Goal: Navigation & Orientation: Find specific page/section

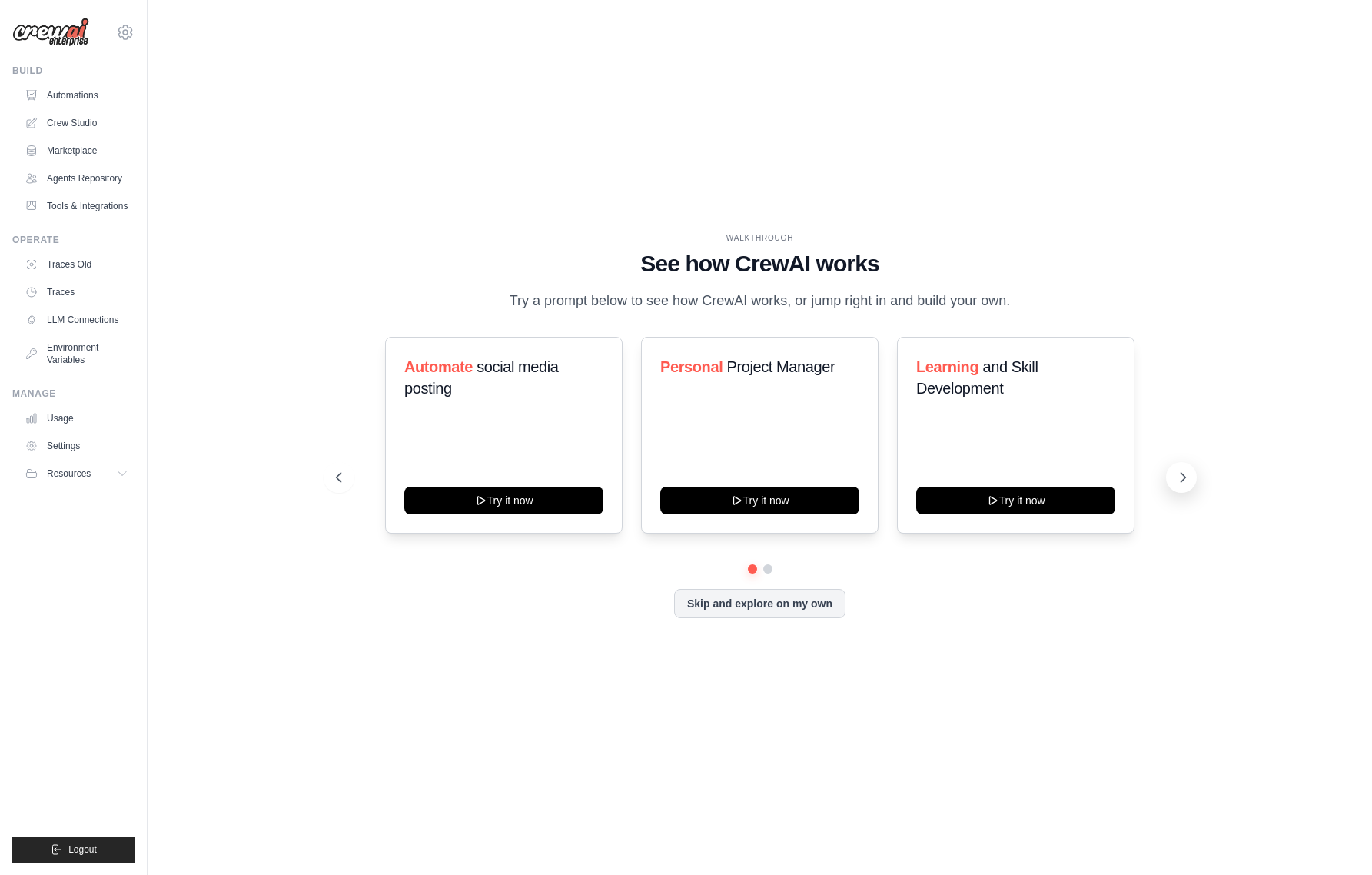
click at [1183, 470] on icon at bounding box center [1183, 477] width 15 height 16
click at [79, 126] on link "Crew Studio" at bounding box center [78, 123] width 116 height 25
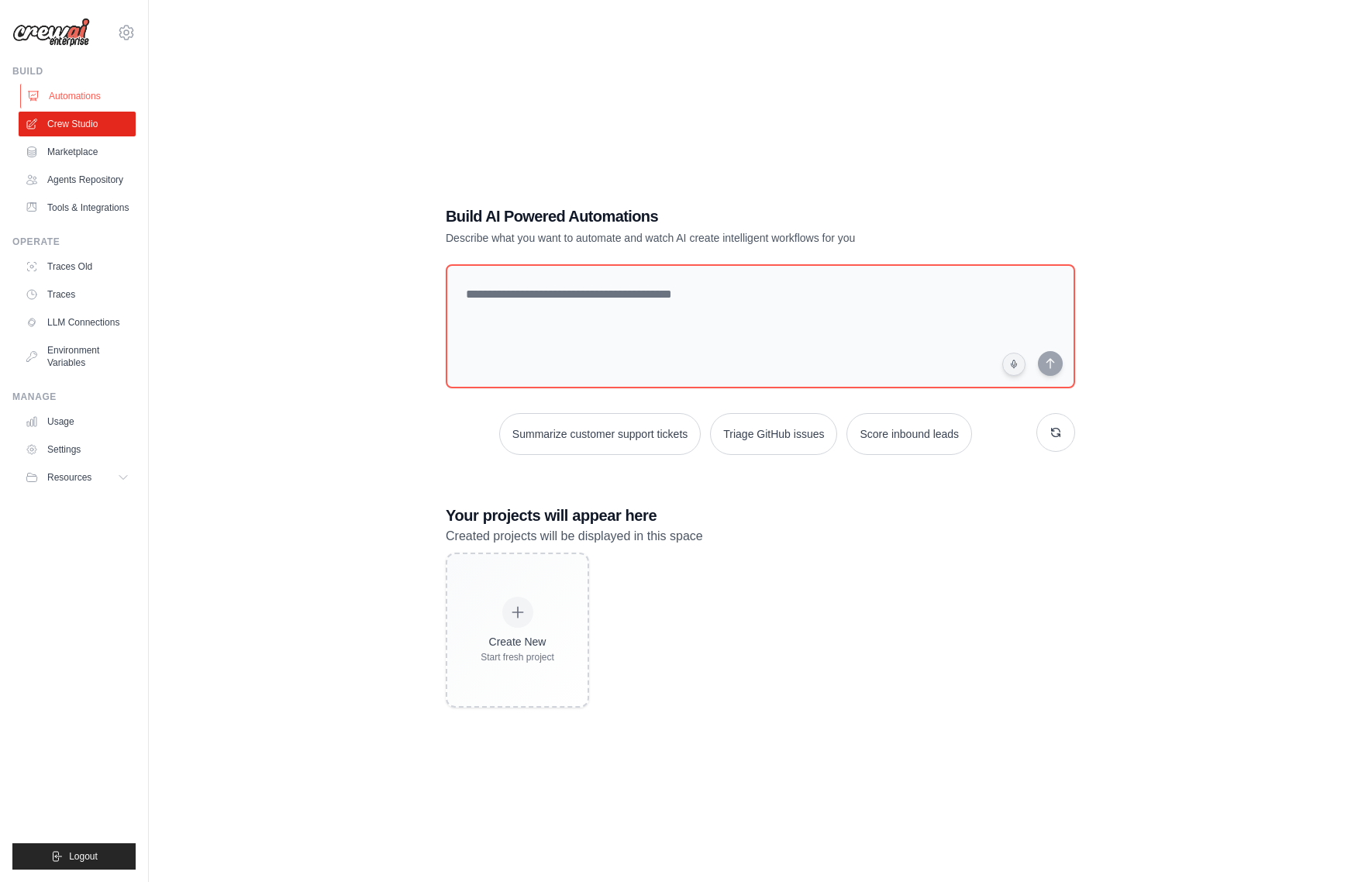
click at [84, 98] on link "Automations" at bounding box center [79, 96] width 117 height 25
